Goal: Navigation & Orientation: Find specific page/section

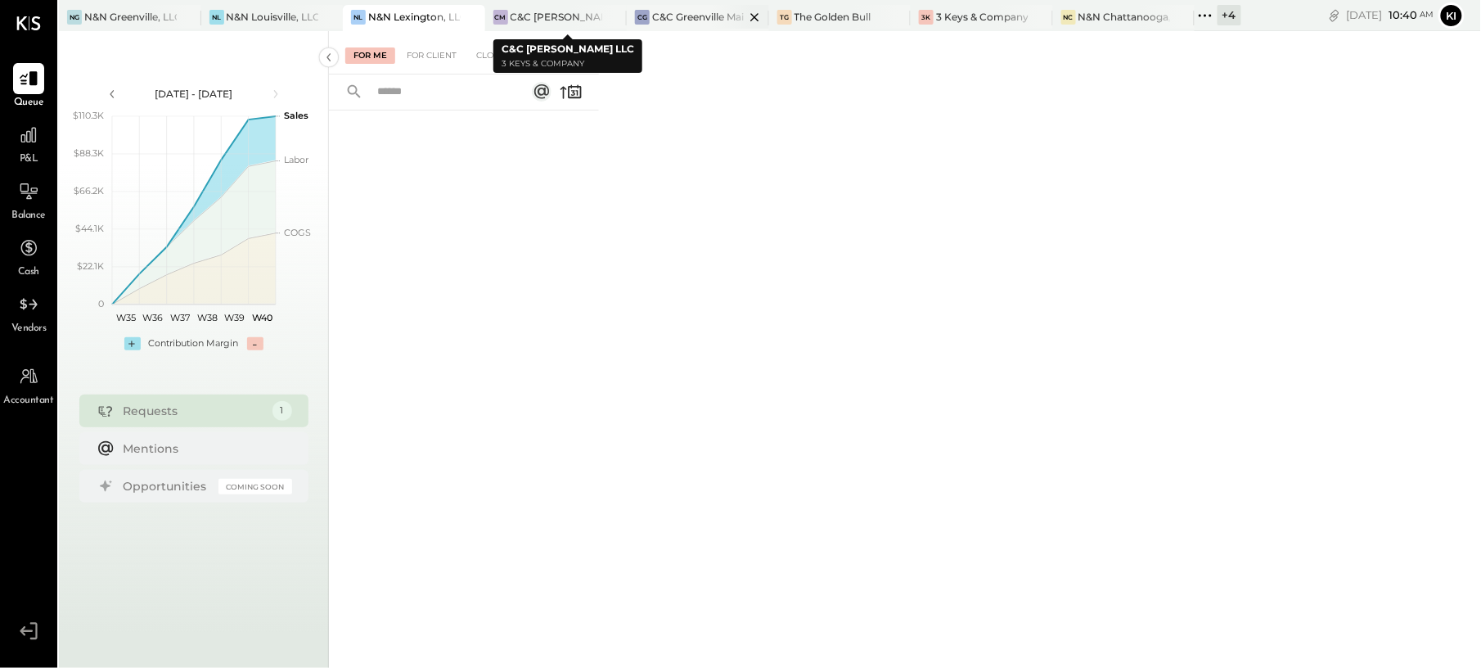
click at [677, 11] on div "C&C Greenville Main, LLC" at bounding box center [698, 17] width 92 height 14
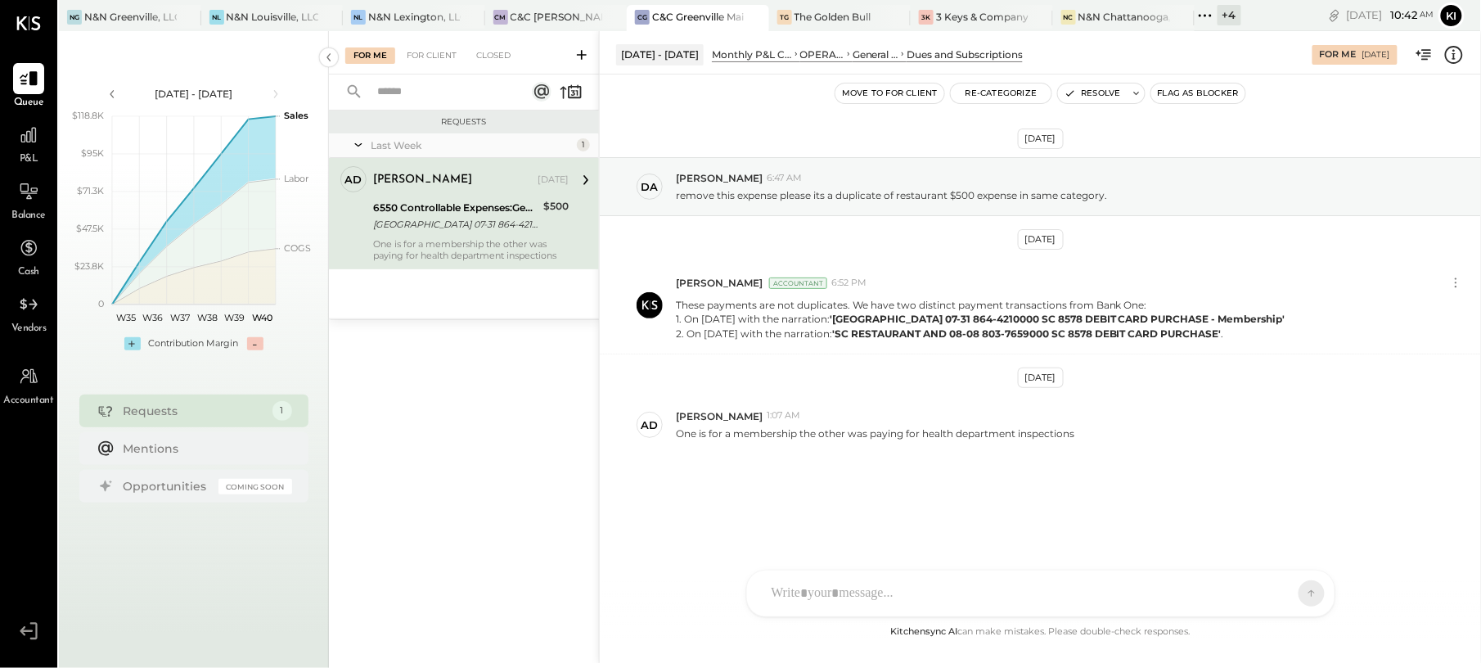
click at [695, 518] on div "[DATE] da [PERSON_NAME] 6:47 AM remove this expense please its a duplicate of r…" at bounding box center [1040, 345] width 881 height 461
